Goal: Navigation & Orientation: Find specific page/section

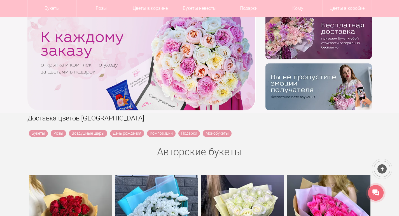
scroll to position [56, 0]
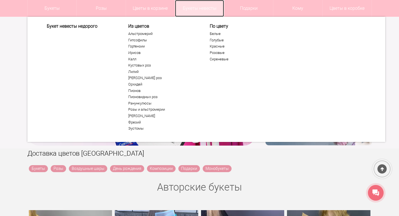
click at [202, 7] on link "Букеты невесты" at bounding box center [199, 8] width 49 height 17
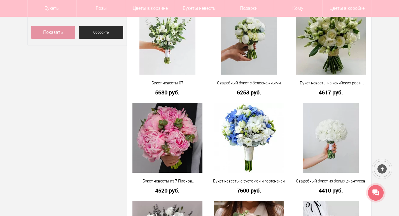
scroll to position [196, 0]
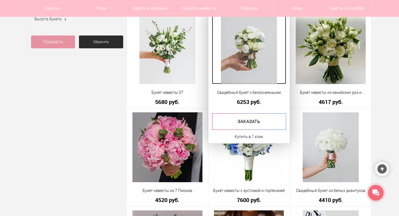
click at [247, 69] on img at bounding box center [249, 49] width 56 height 70
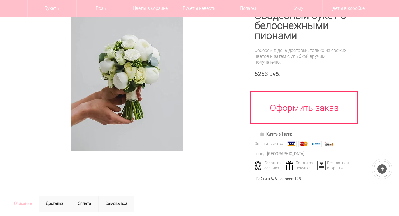
scroll to position [84, 0]
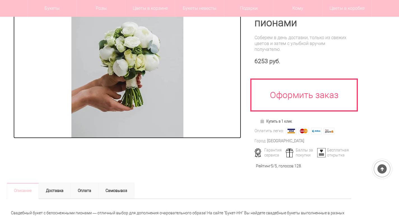
click at [154, 112] on img at bounding box center [127, 69] width 112 height 140
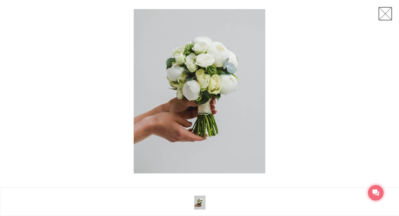
click at [389, 15] on link at bounding box center [385, 14] width 14 height 14
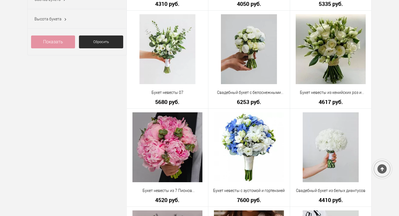
scroll to position [213, 0]
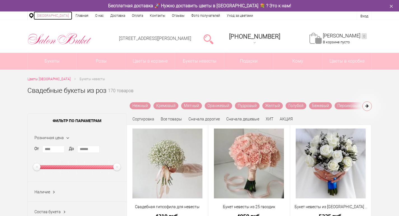
click at [54, 15] on link "[GEOGRAPHIC_DATA]" at bounding box center [53, 15] width 39 height 8
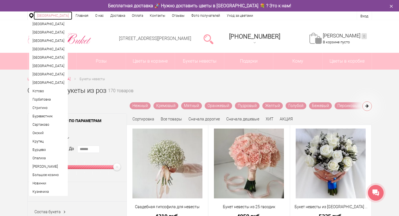
click at [54, 14] on link "[GEOGRAPHIC_DATA]" at bounding box center [53, 15] width 39 height 8
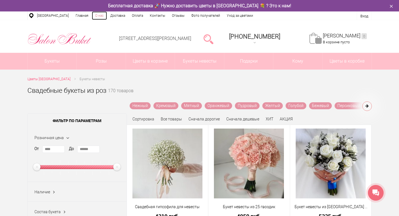
click at [97, 14] on link "О нас" at bounding box center [99, 15] width 15 height 8
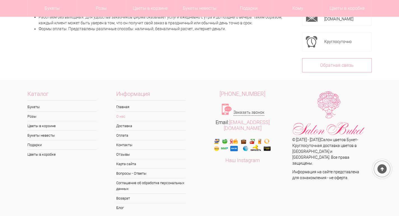
scroll to position [154, 0]
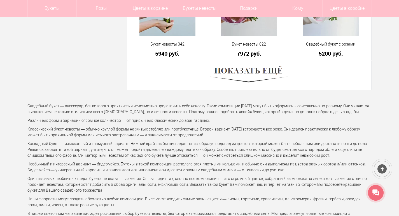
scroll to position [1622, 0]
